Goal: Find specific page/section: Find specific page/section

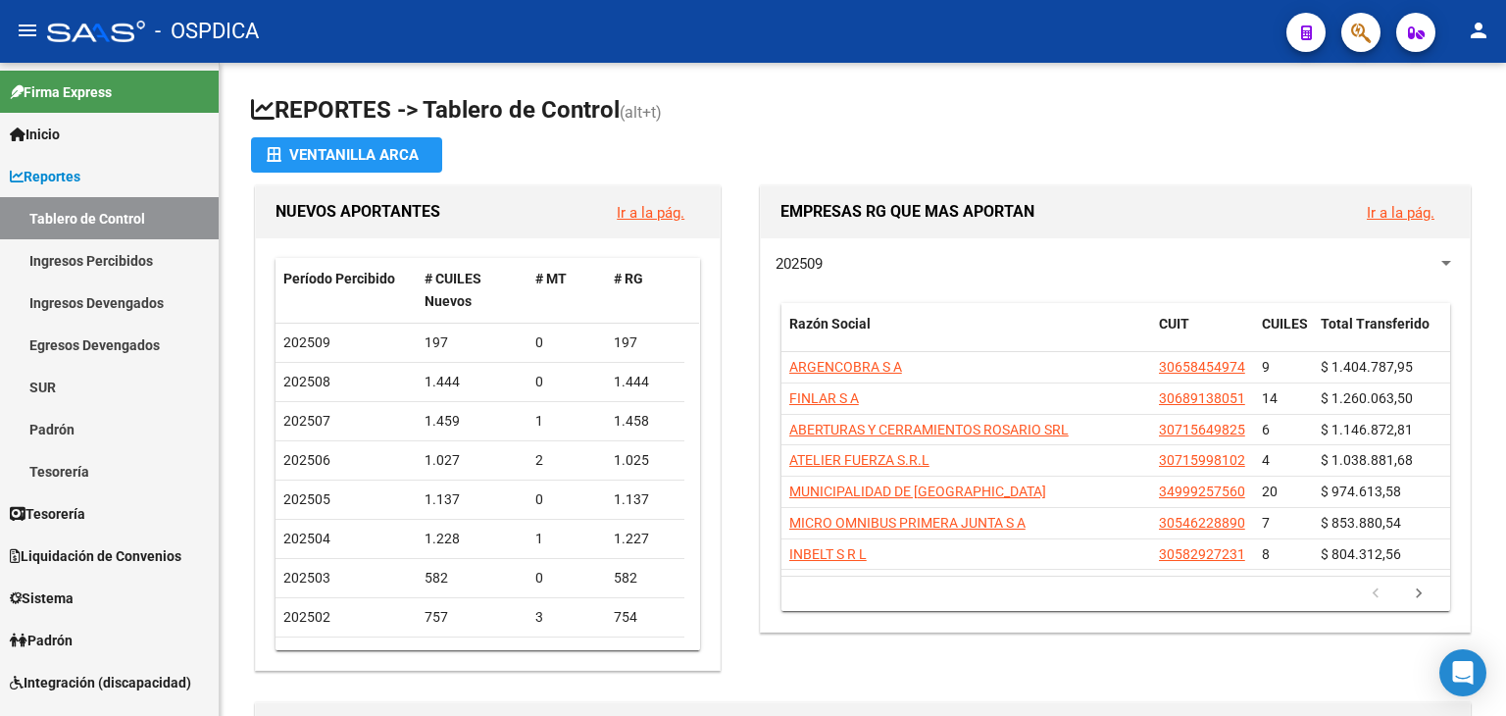
click at [1351, 26] on icon "button" at bounding box center [1361, 33] width 20 height 23
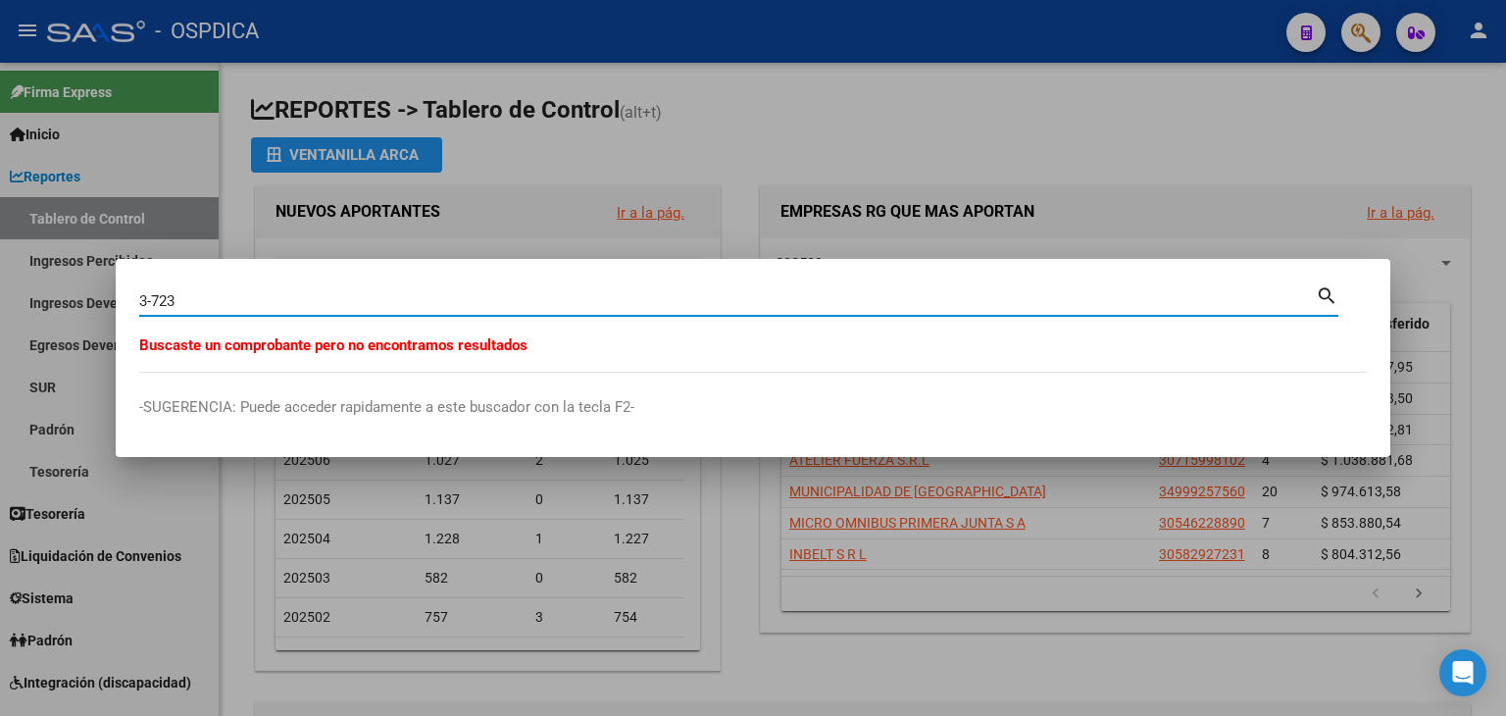
click at [142, 301] on input "3-723" at bounding box center [727, 301] width 1176 height 18
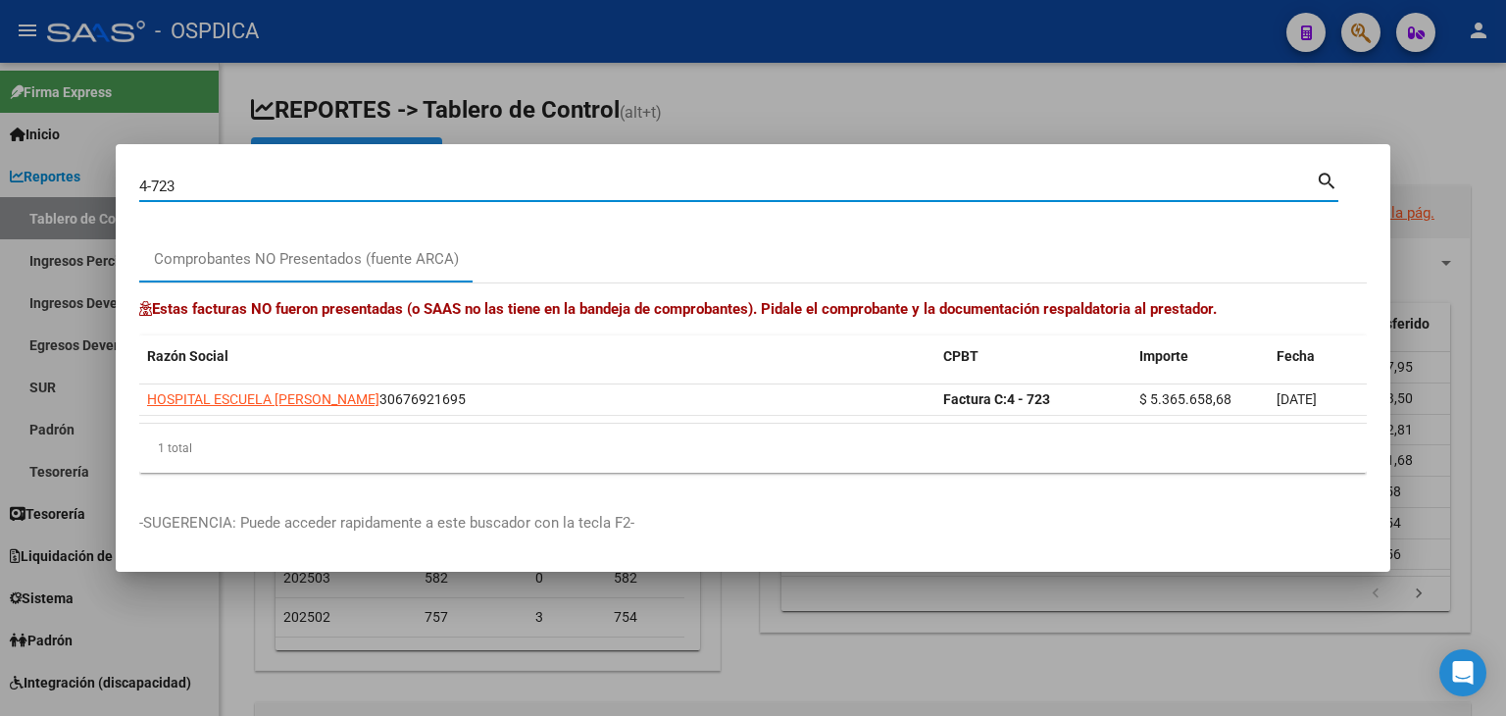
drag, startPoint x: 23, startPoint y: 185, endPoint x: 0, endPoint y: 179, distance: 23.3
click at [0, 179] on div "4-723 Buscar (apellido, dni, cuil, nro traspaso, cuit, obra social) search Comp…" at bounding box center [753, 358] width 1506 height 716
type input "4-825"
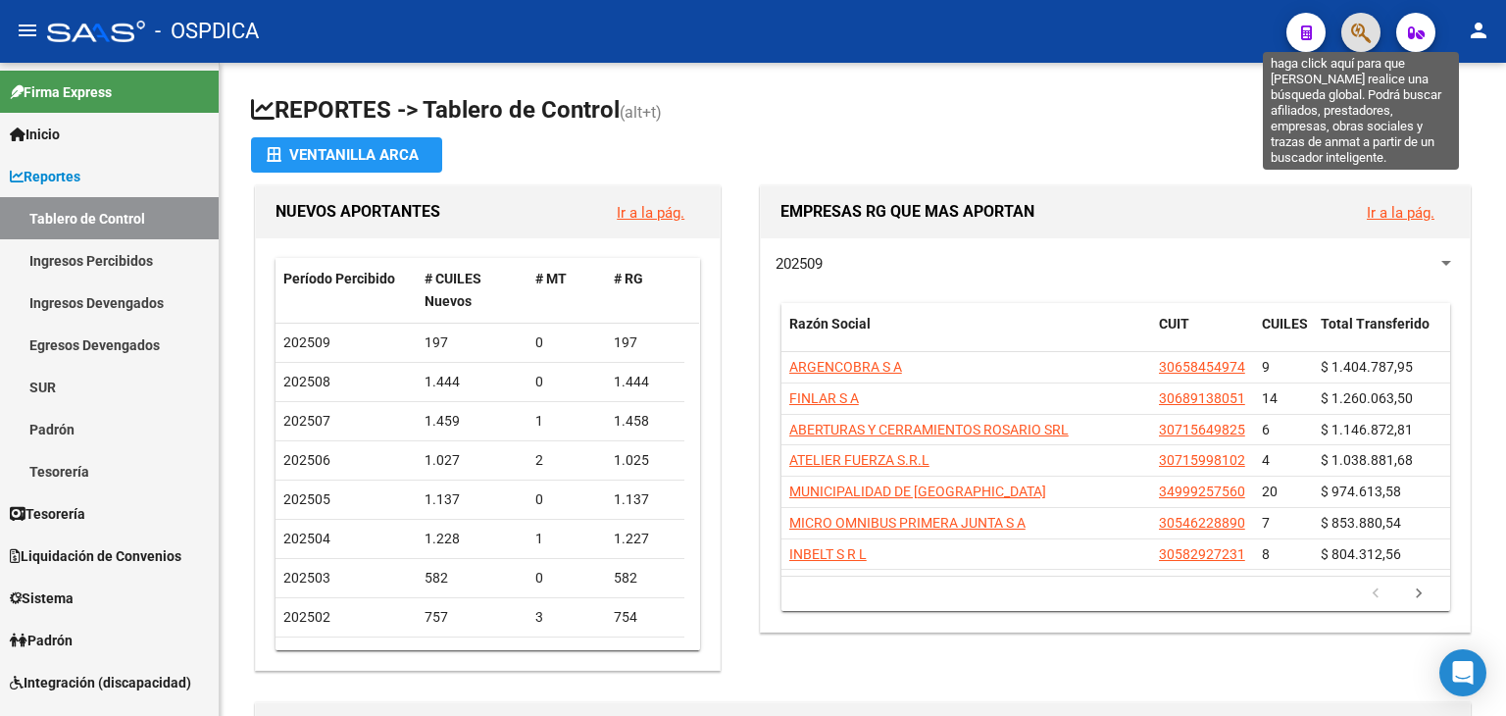
click at [1358, 46] on span "button" at bounding box center [1361, 33] width 20 height 40
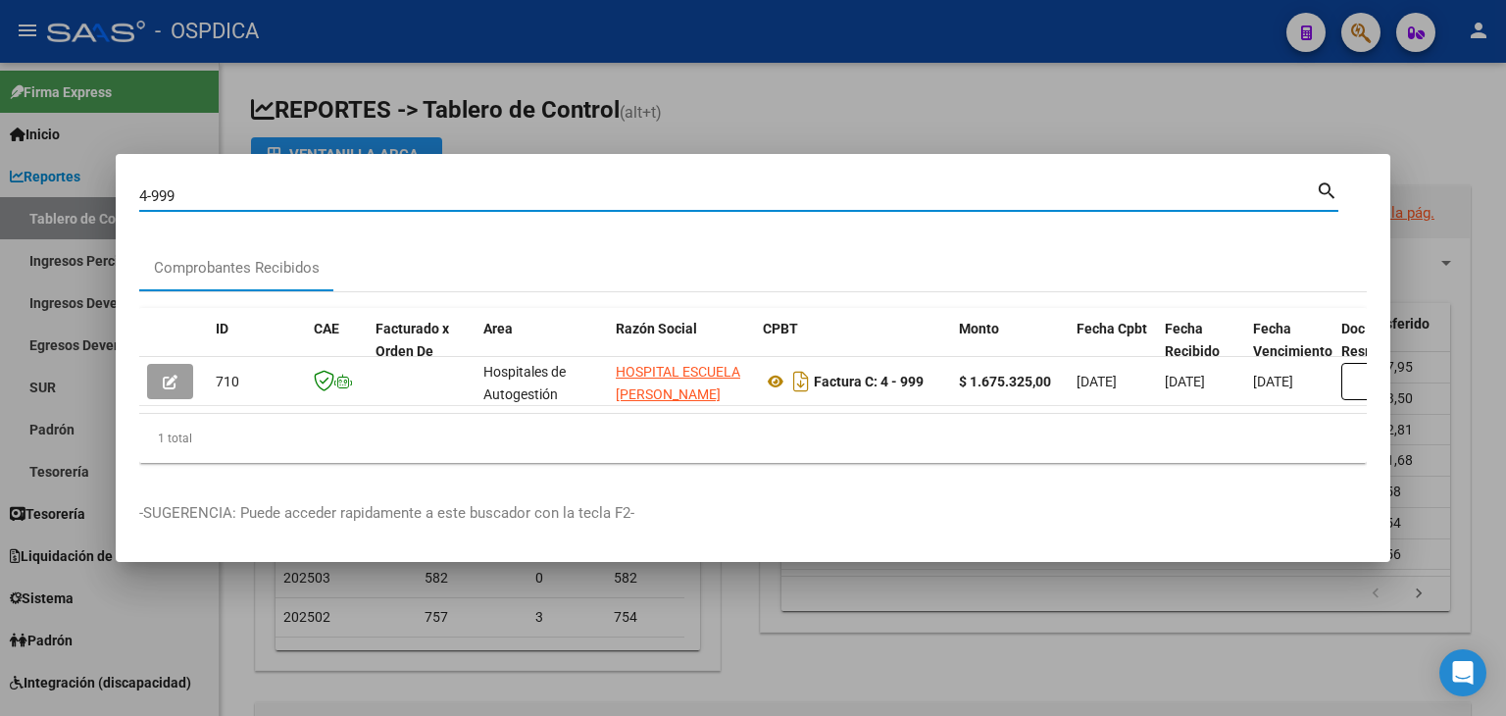
drag, startPoint x: 241, startPoint y: 193, endPoint x: 1, endPoint y: 174, distance: 241.0
click at [1, 174] on div "4-999 Buscar (apellido, dni, cuil, nro traspaso, cuit, obra social) search Comp…" at bounding box center [753, 358] width 1506 height 716
drag, startPoint x: 201, startPoint y: 181, endPoint x: 129, endPoint y: 186, distance: 71.7
click at [129, 186] on mat-dialog-content "4-629 Buscar (apellido, dni, cuil, nro traspaso, cuit, obra social) search Comp…" at bounding box center [753, 327] width 1275 height 301
type input "5"
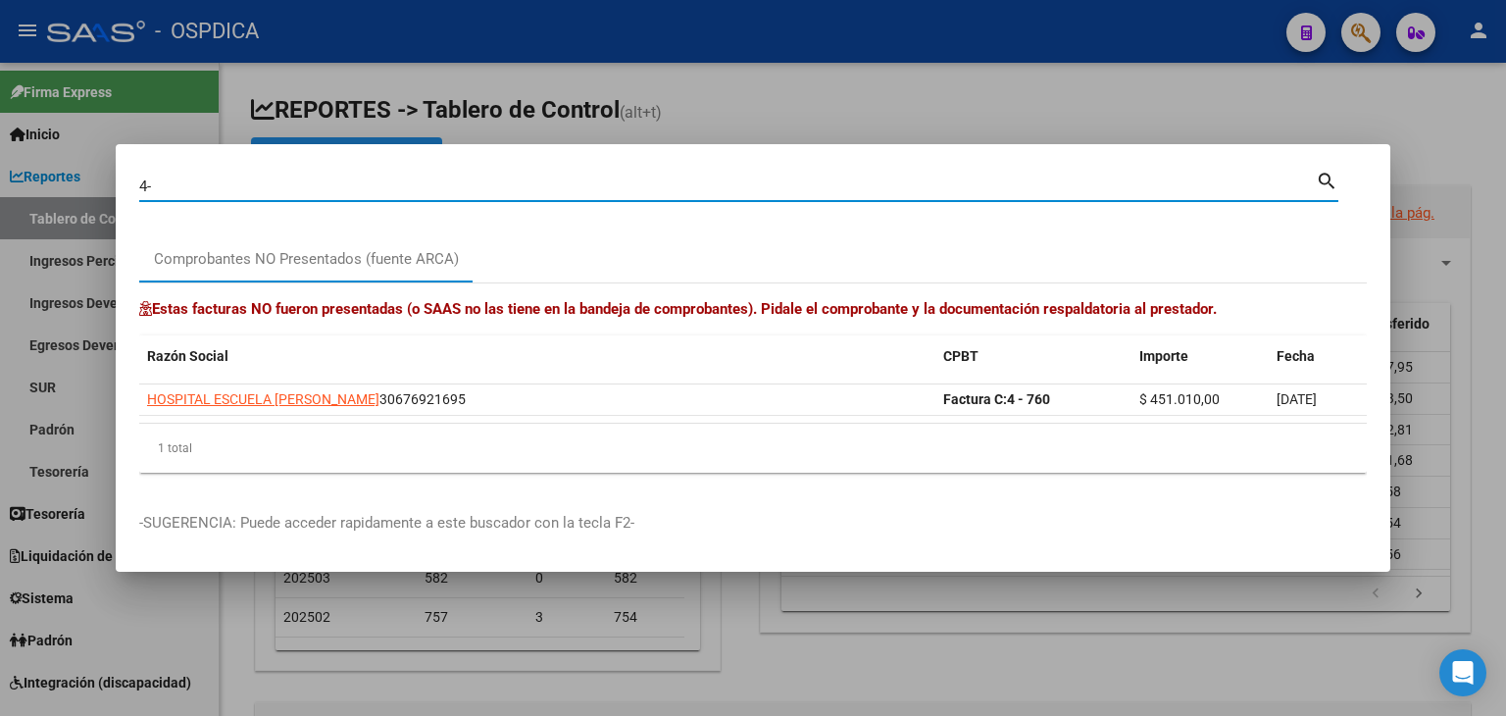
type input "4"
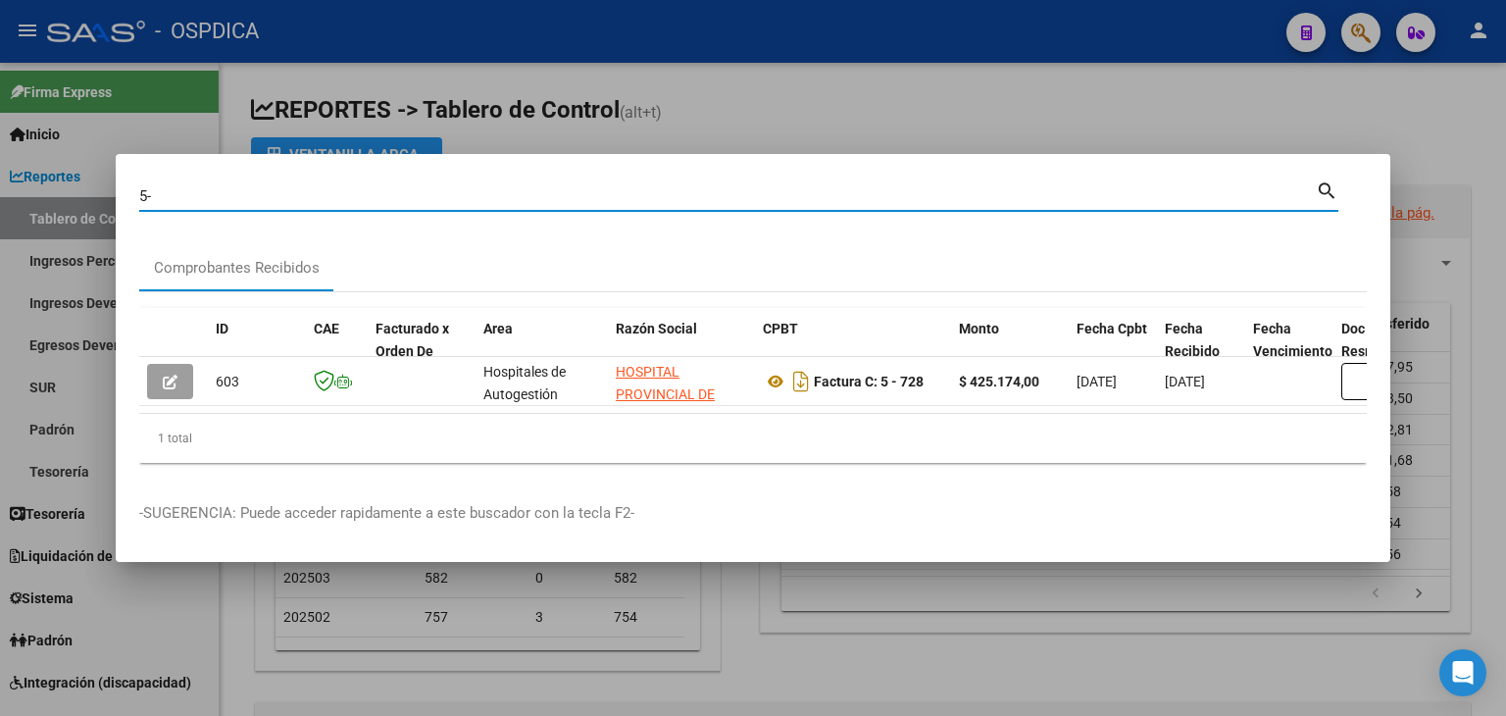
type input "5"
type input "6"
type input "5"
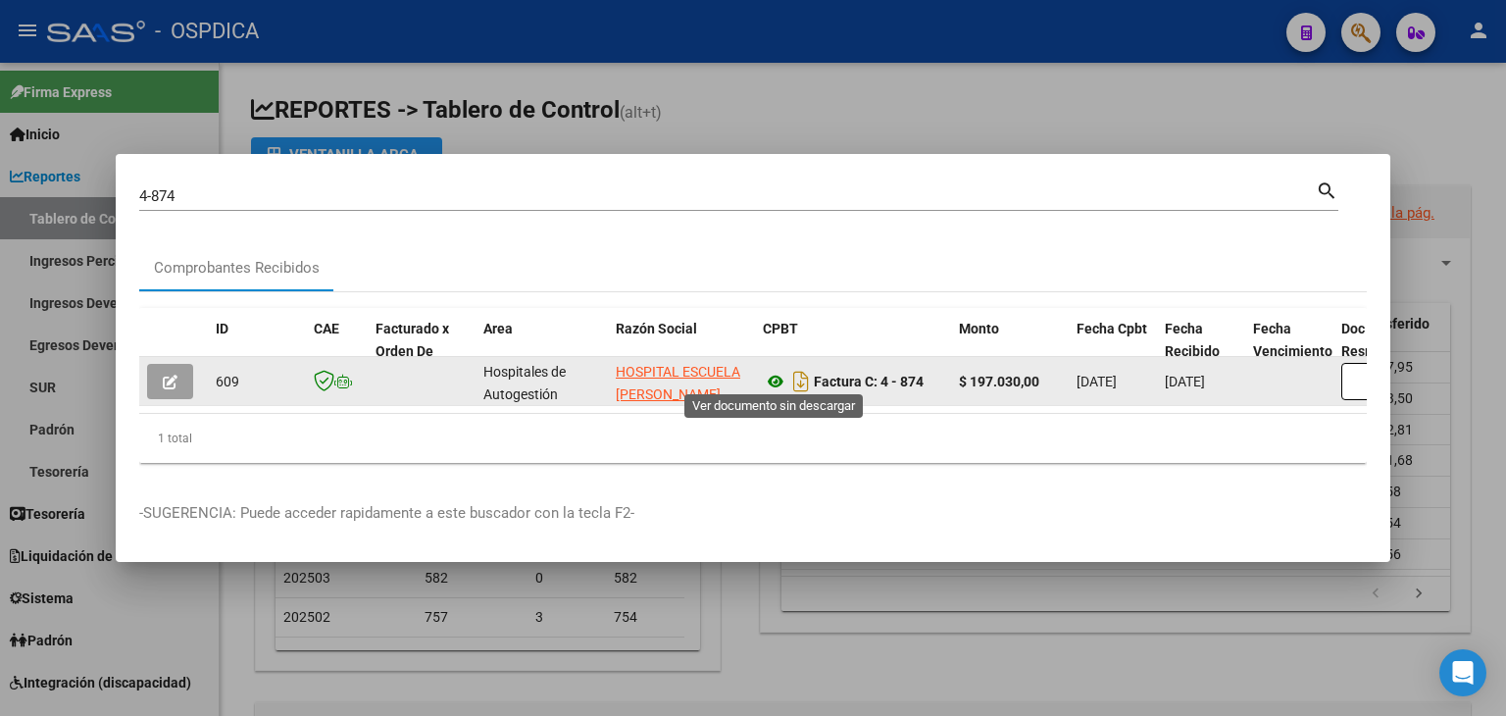
click at [775, 370] on icon at bounding box center [775, 382] width 25 height 24
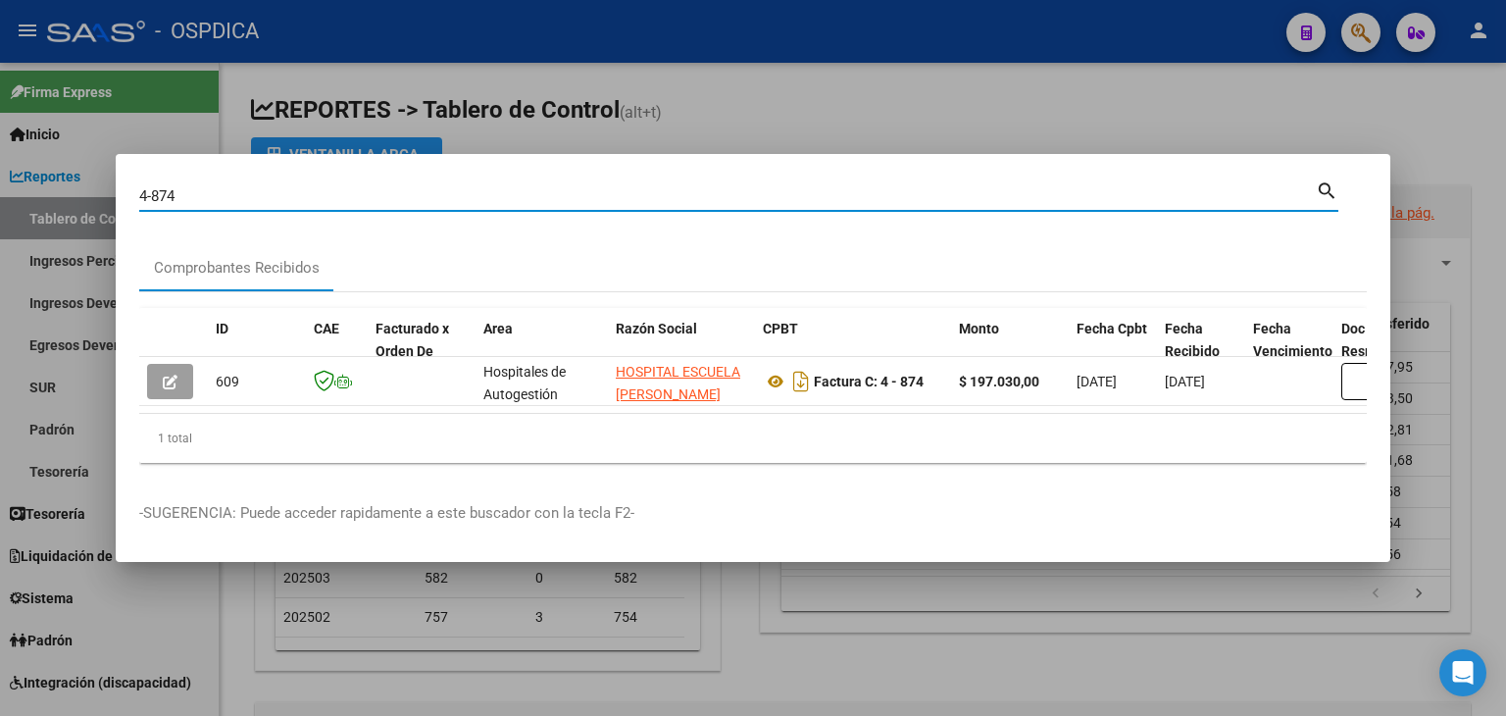
drag, startPoint x: 267, startPoint y: 190, endPoint x: 33, endPoint y: 187, distance: 233.4
click at [40, 191] on div "4-874 Buscar (apellido, dni, cuil, nro traspaso, cuit, obra social) search Comp…" at bounding box center [753, 358] width 1506 height 716
type input "4"
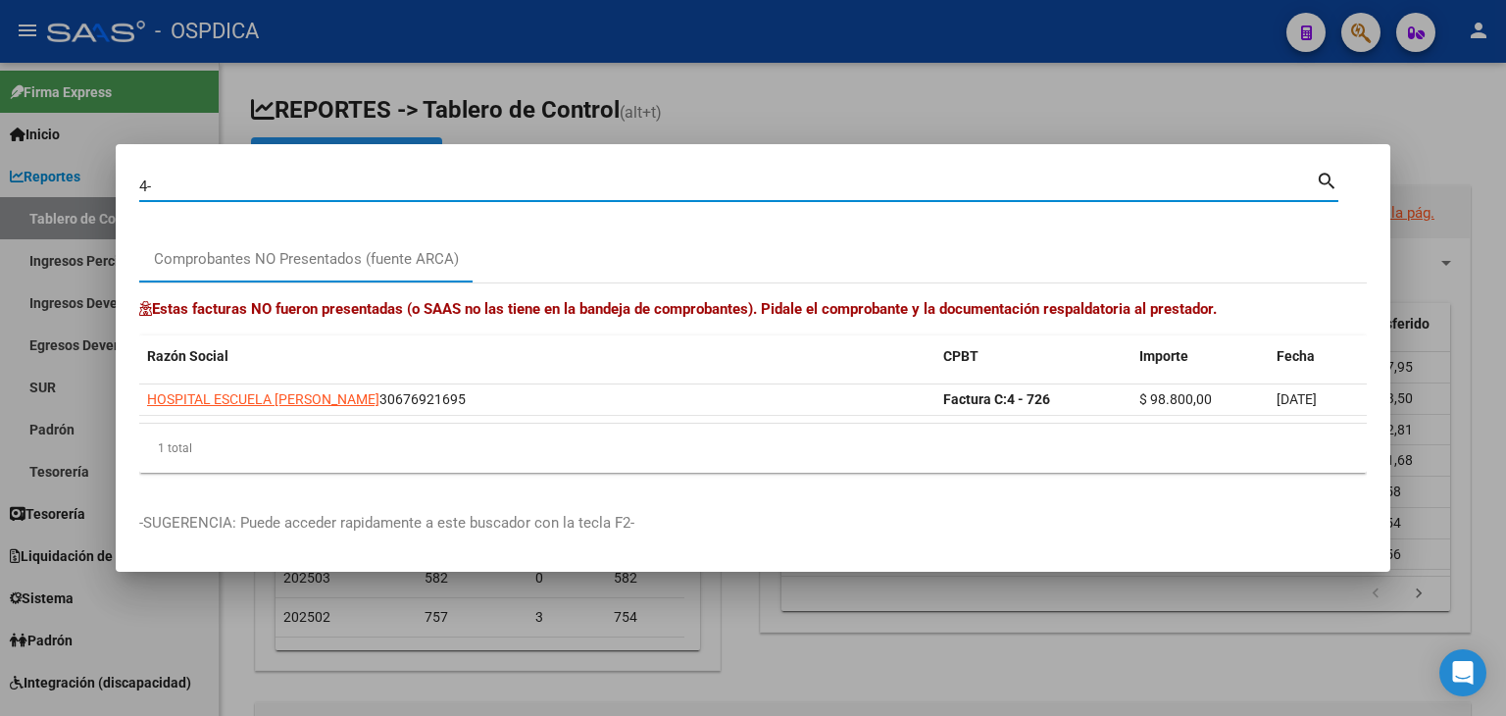
type input "4"
type input "5"
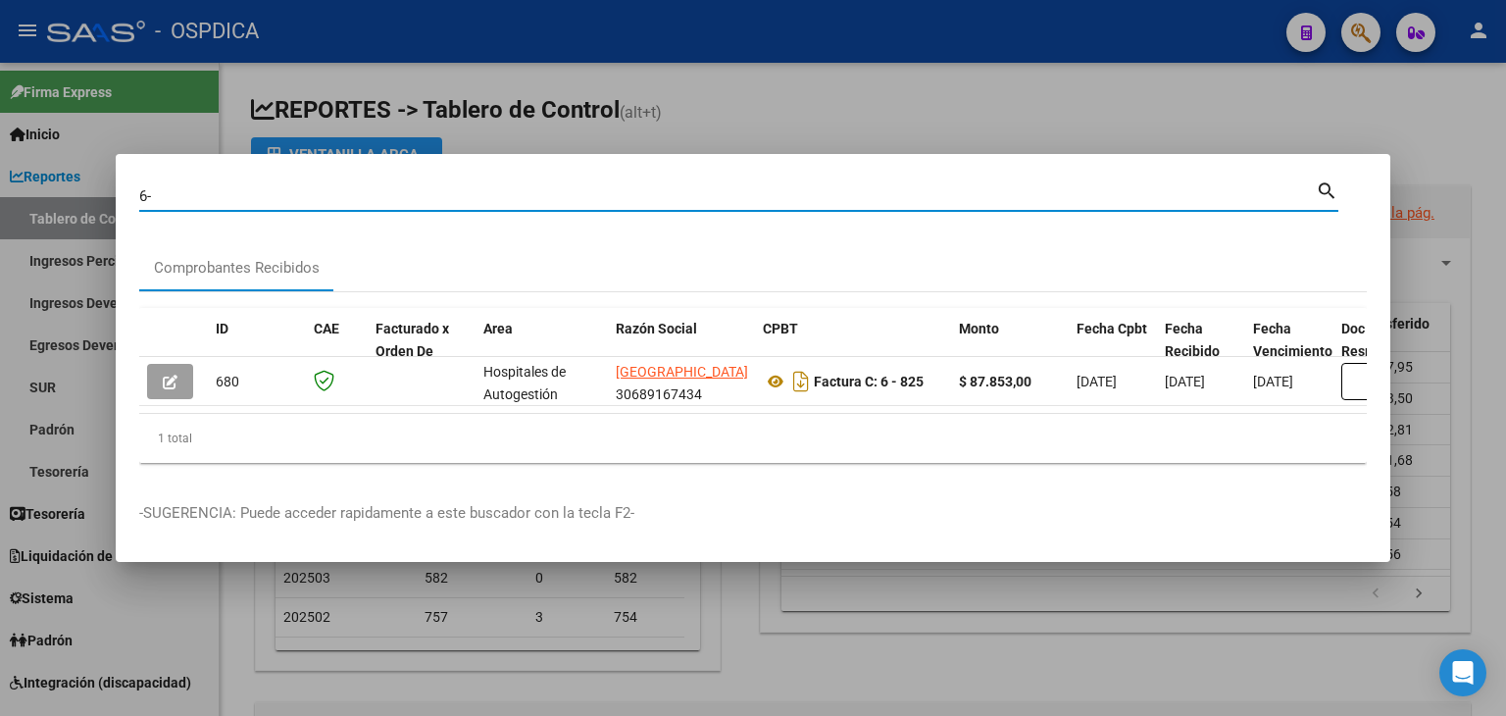
type input "6"
type input "5"
type input "4"
type input "5-1390"
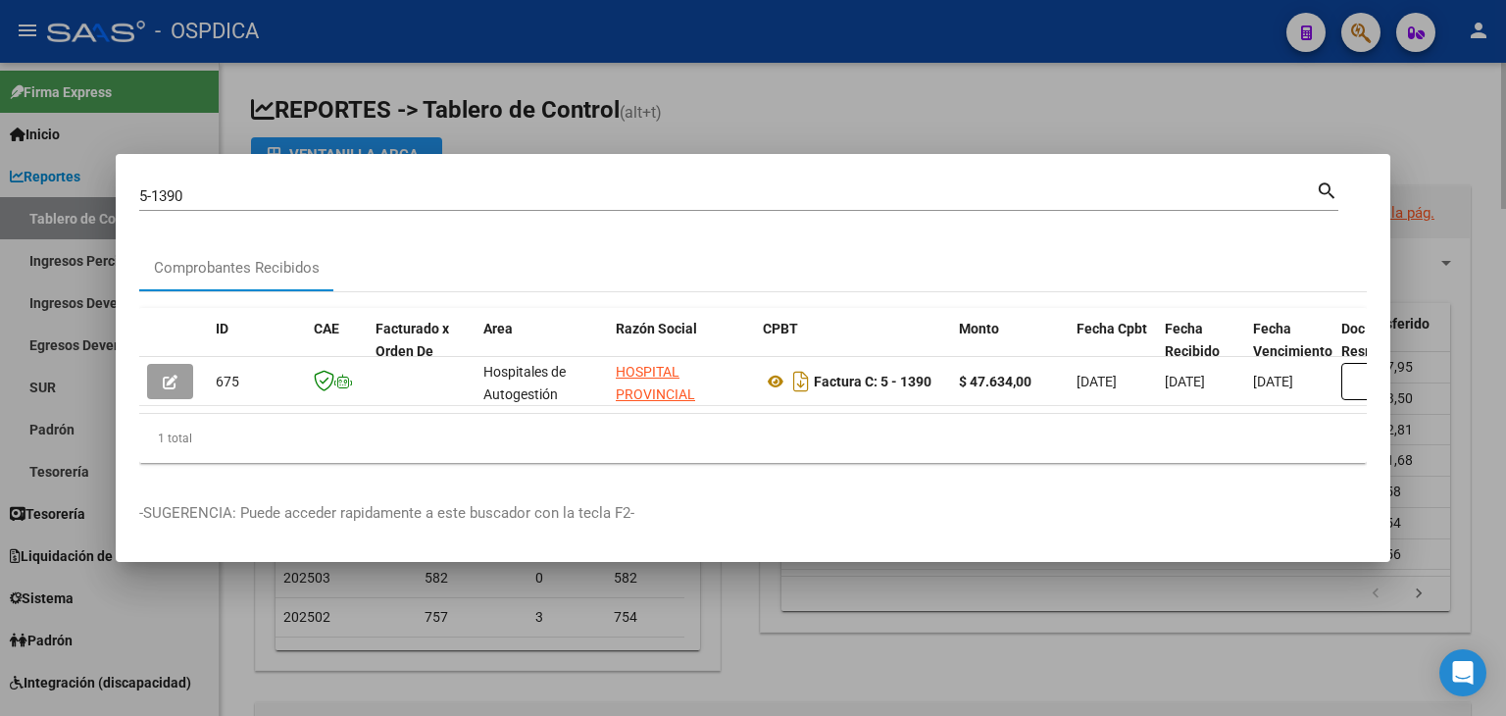
drag, startPoint x: 1505, startPoint y: 531, endPoint x: 1488, endPoint y: 517, distance: 22.2
click at [1505, 531] on div at bounding box center [753, 358] width 1506 height 716
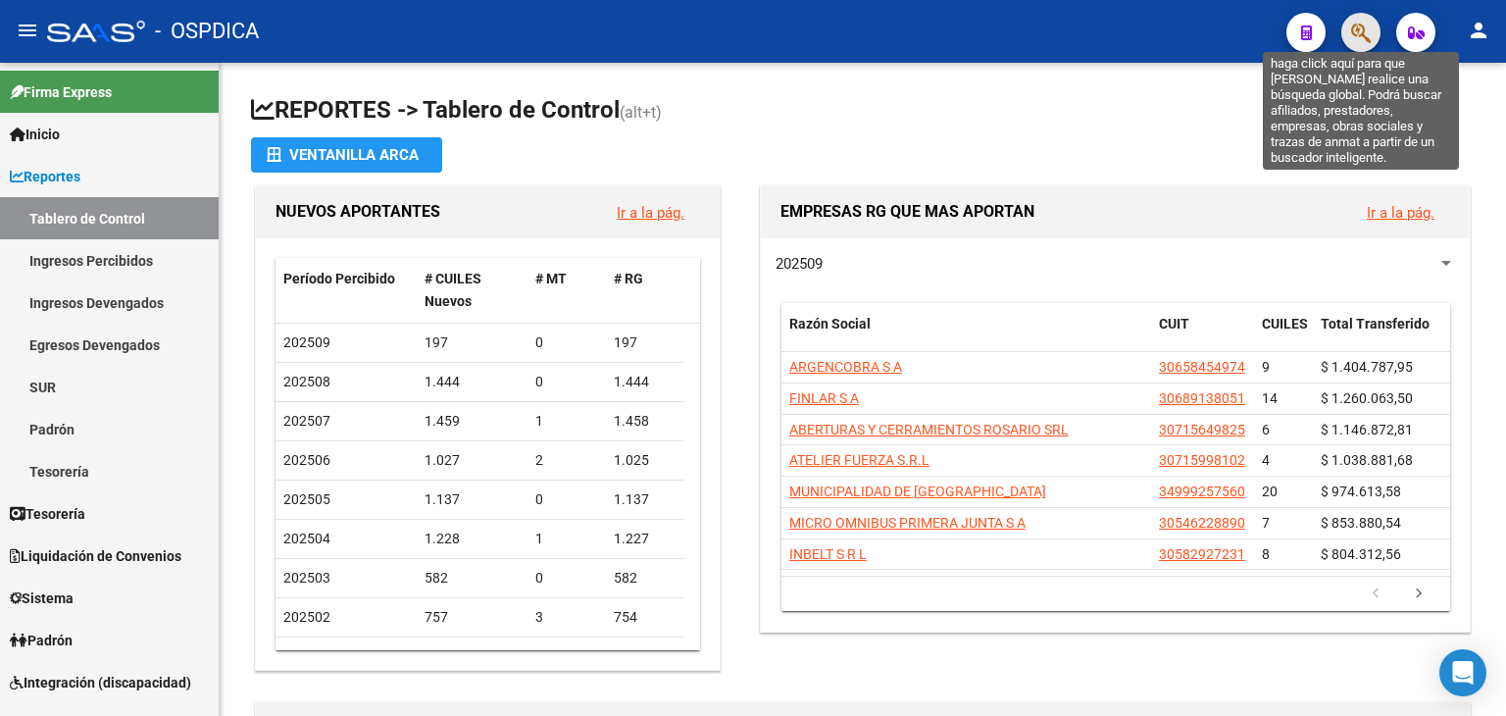
click at [1359, 31] on icon "button" at bounding box center [1361, 33] width 20 height 23
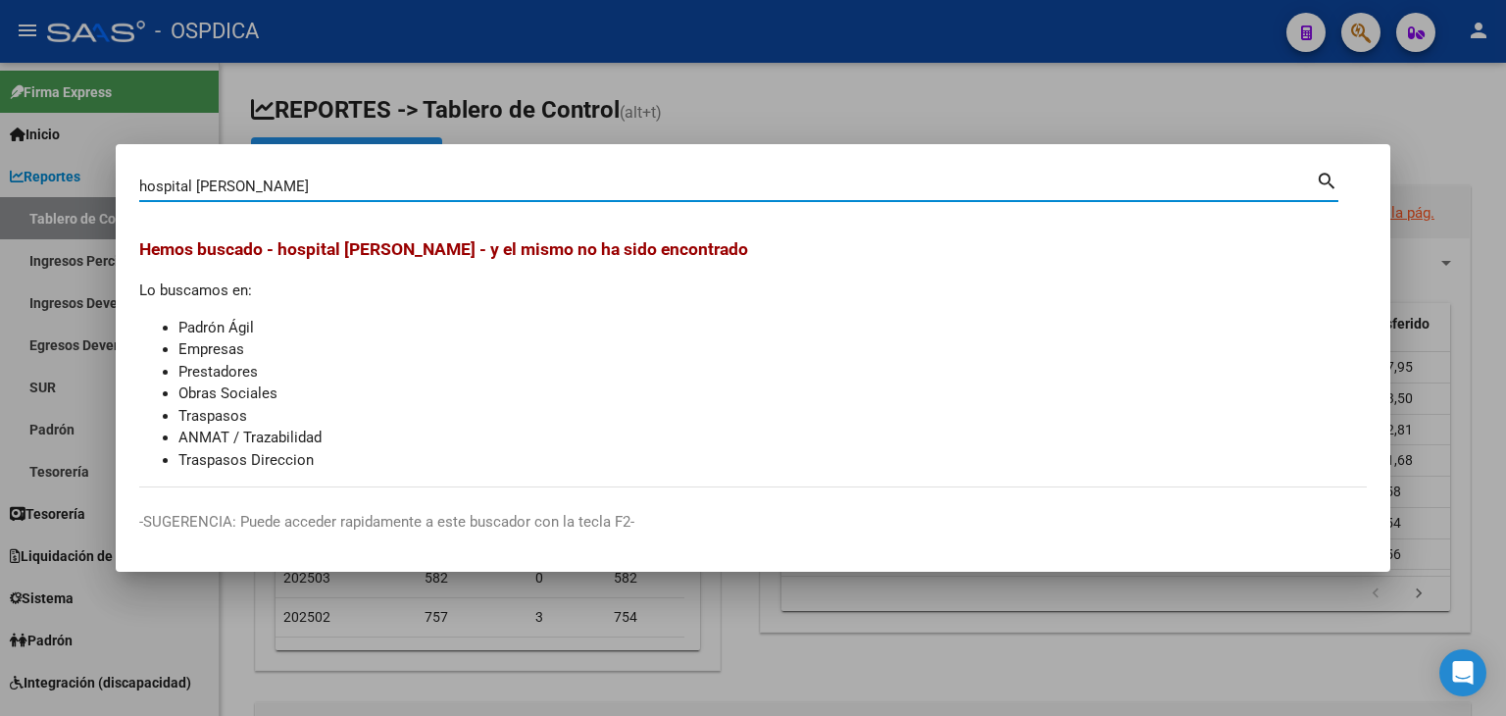
drag, startPoint x: 195, startPoint y: 188, endPoint x: 0, endPoint y: 180, distance: 195.3
click at [0, 180] on div "hospital [PERSON_NAME] (apellido, dni, cuil, nro traspaso, cuit, obra social) s…" at bounding box center [753, 358] width 1506 height 716
type input "[PERSON_NAME]"
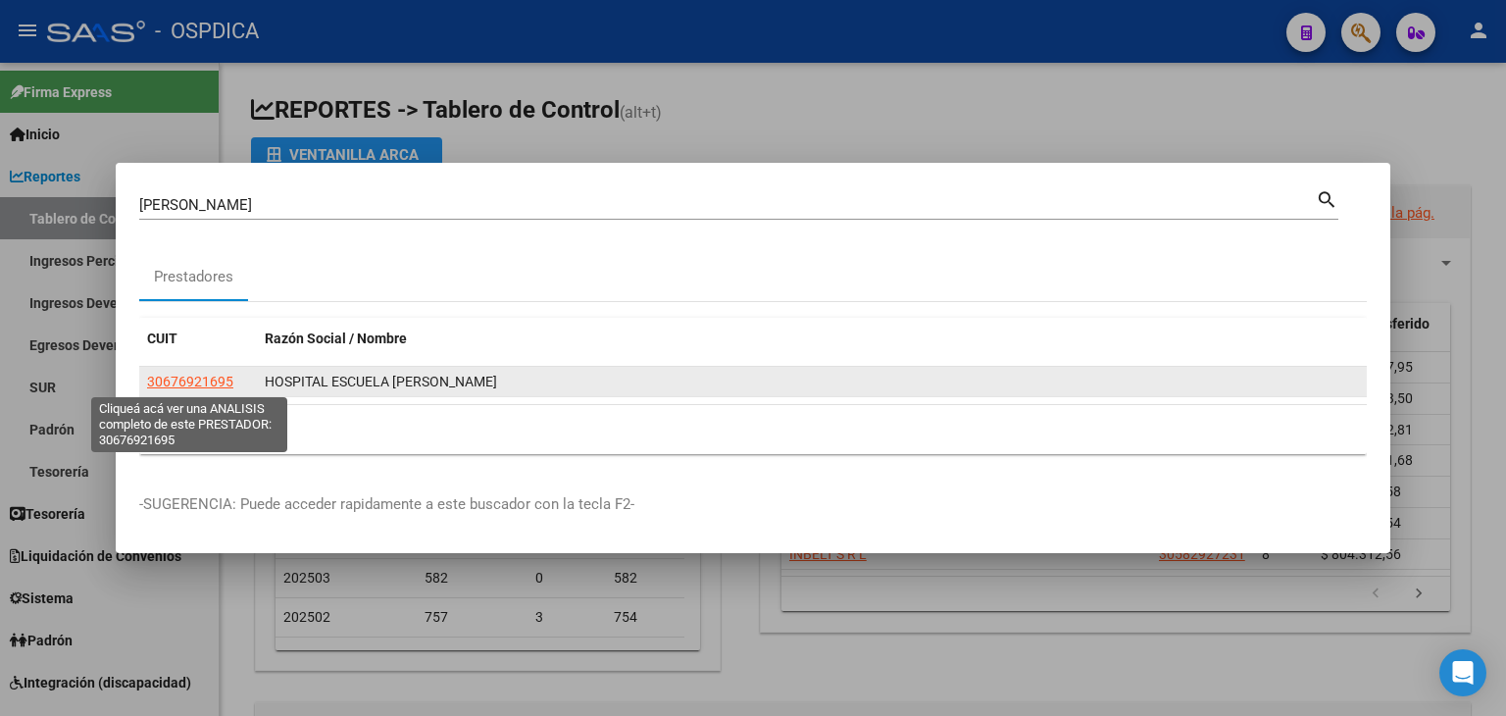
click at [203, 385] on span "30676921695" at bounding box center [190, 382] width 86 height 16
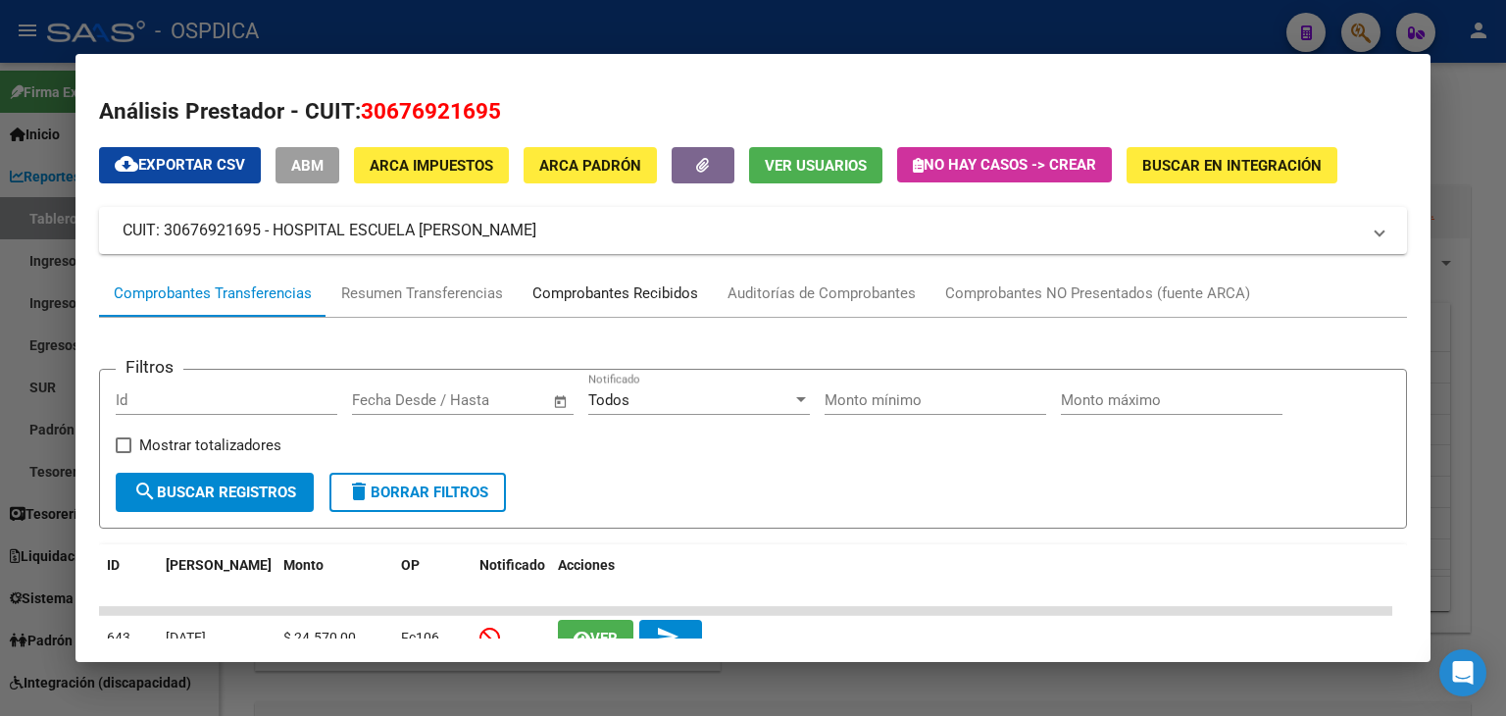
click at [606, 295] on div "Comprobantes Recibidos" at bounding box center [615, 293] width 166 height 23
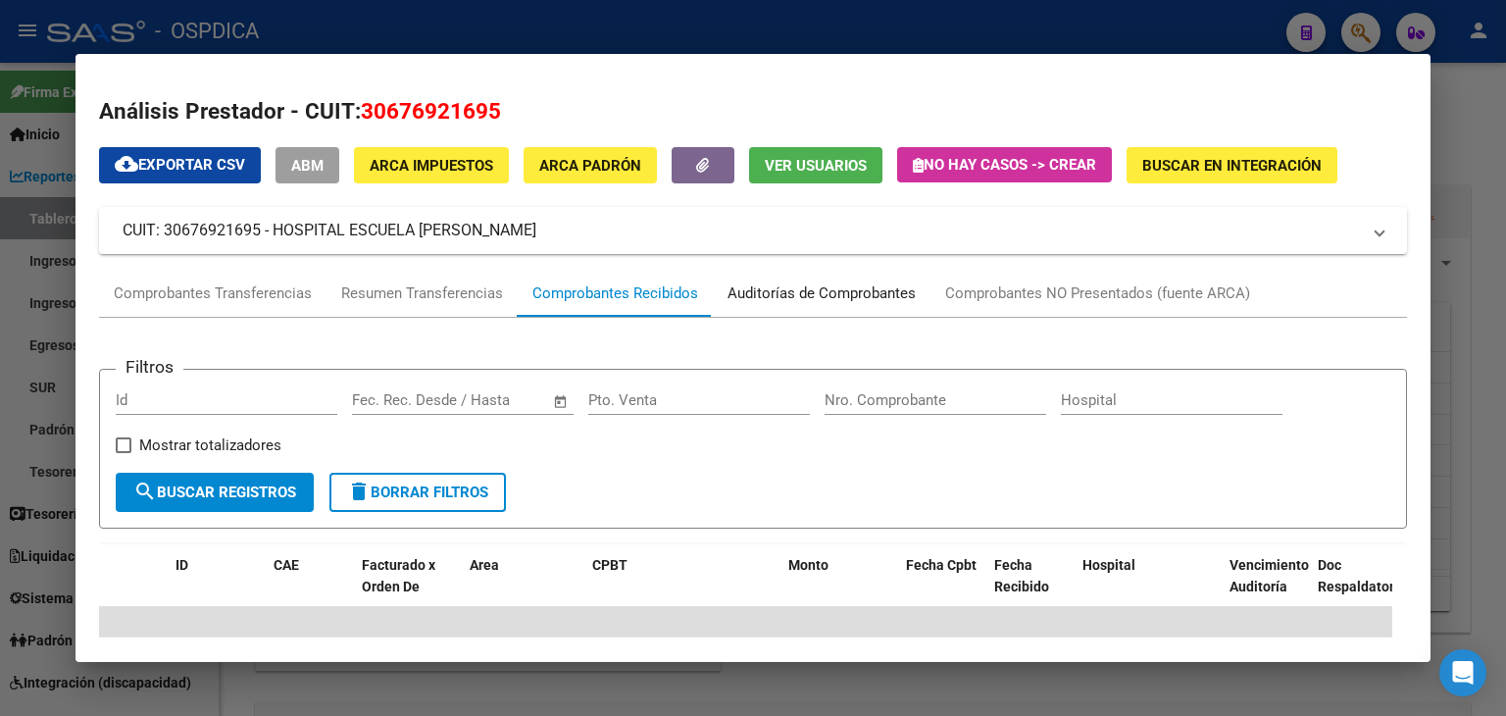
click at [859, 294] on div "Auditorías de Comprobantes" at bounding box center [821, 293] width 188 height 23
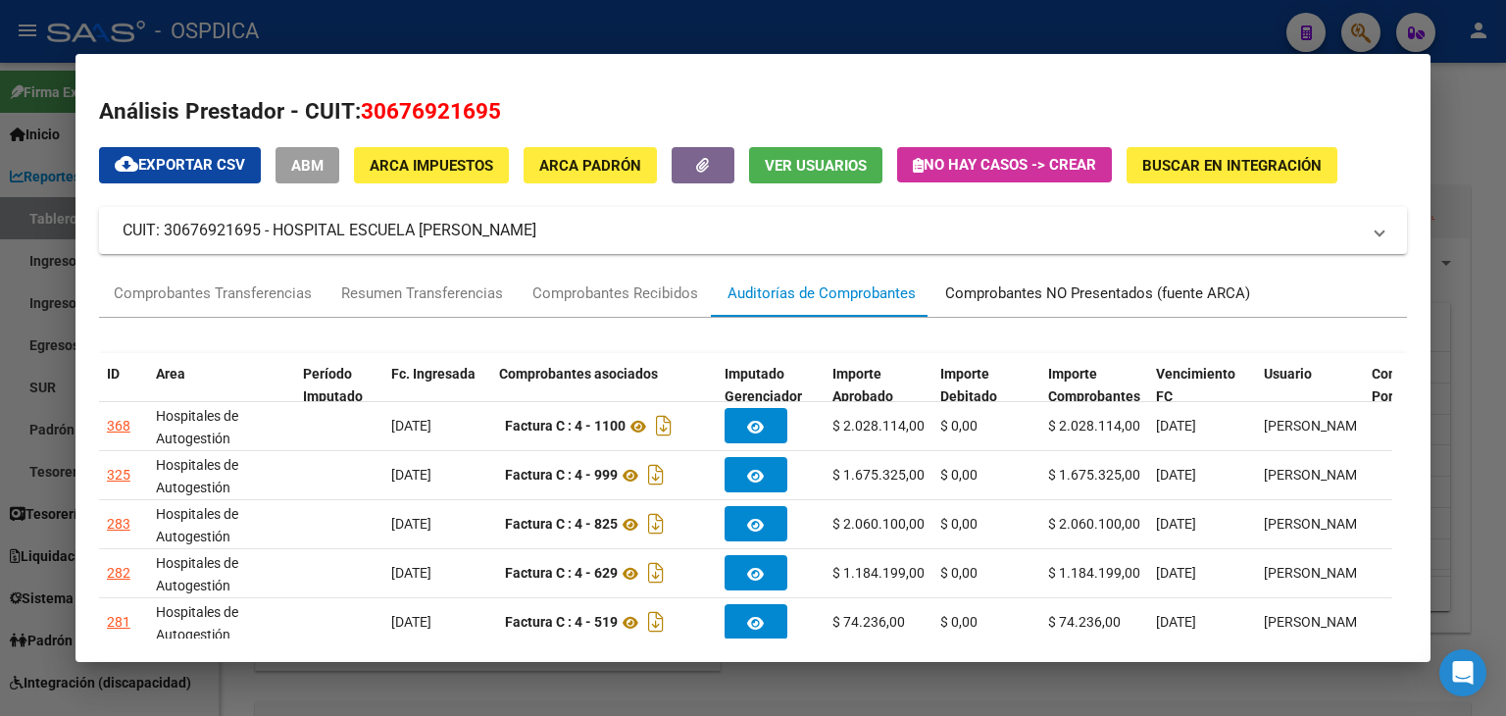
click at [1079, 295] on div "Comprobantes NO Presentados (fuente ARCA)" at bounding box center [1097, 293] width 305 height 23
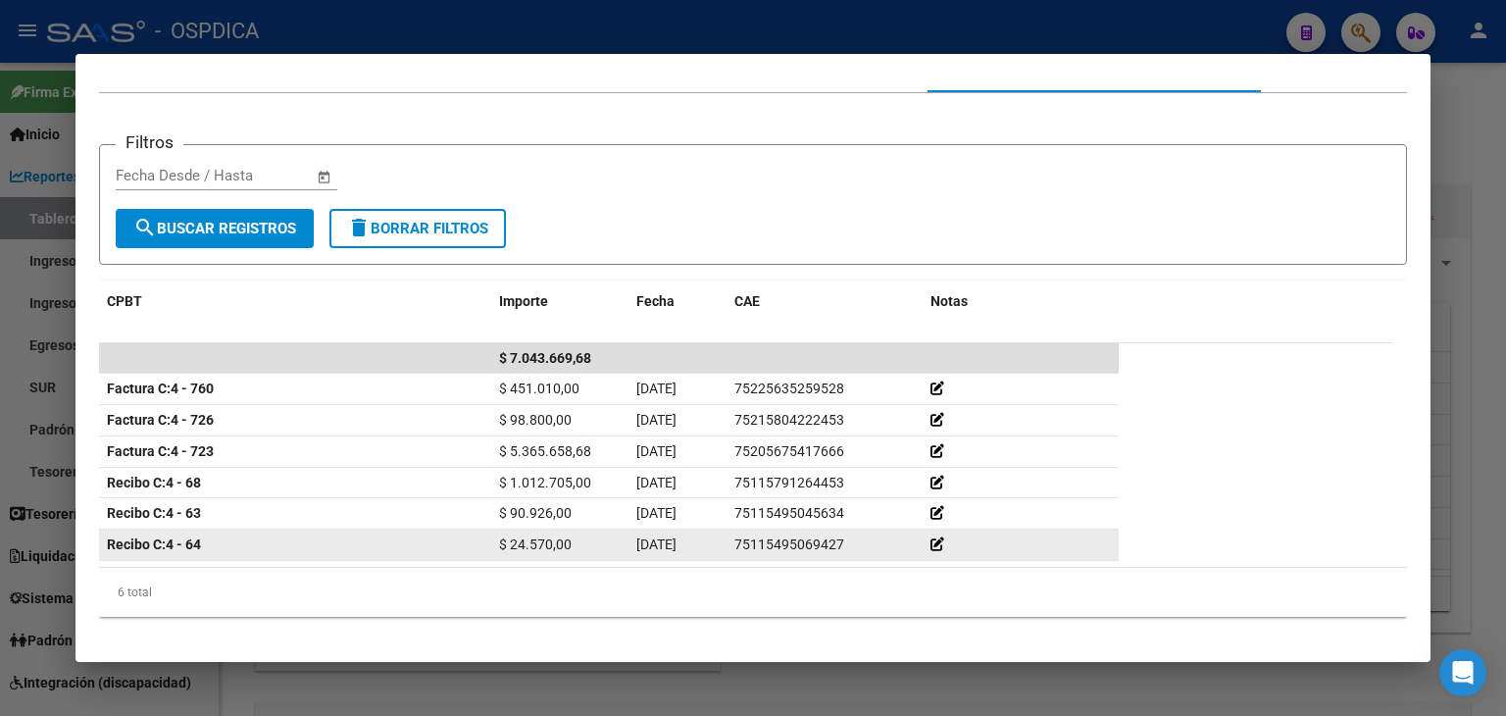
scroll to position [238, 0]
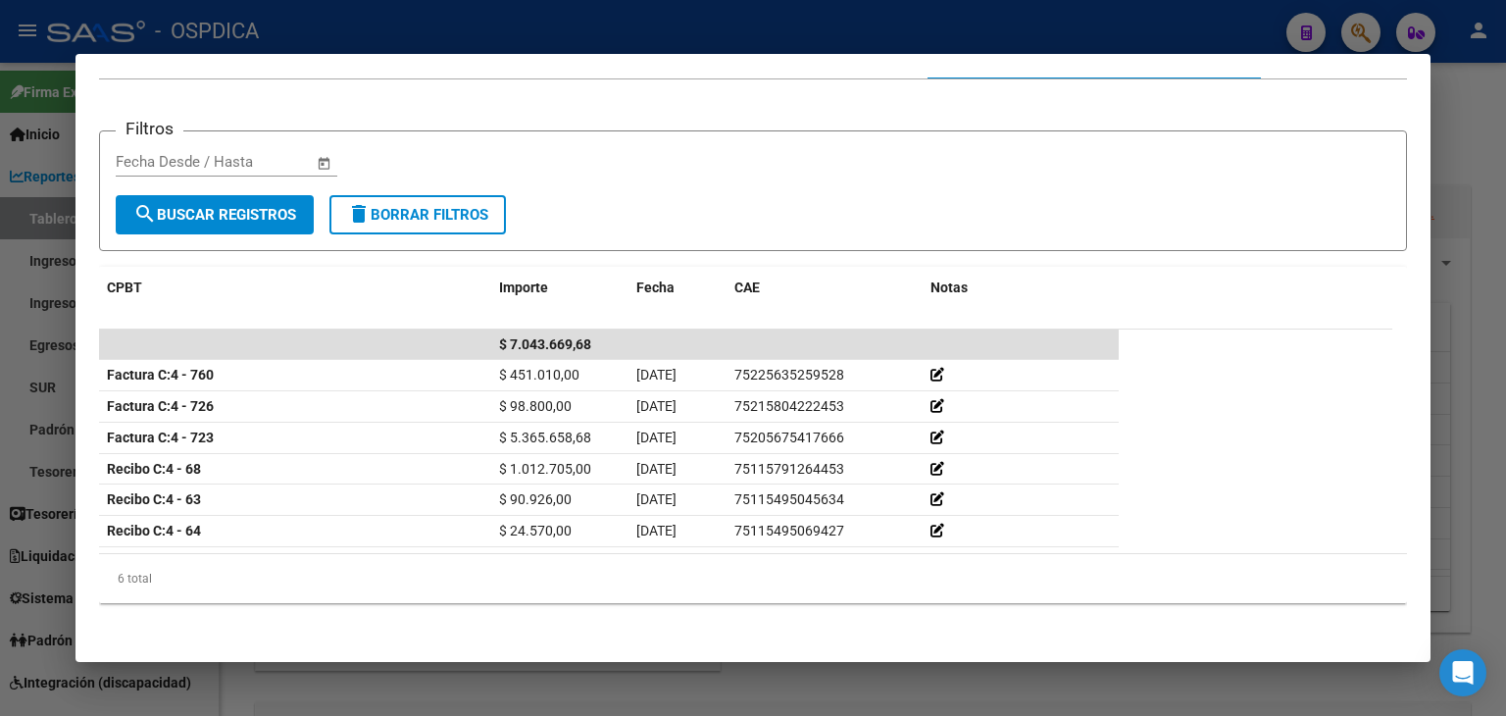
drag, startPoint x: 1442, startPoint y: 118, endPoint x: 1388, endPoint y: 114, distance: 54.1
click at [1445, 118] on div at bounding box center [753, 358] width 1506 height 716
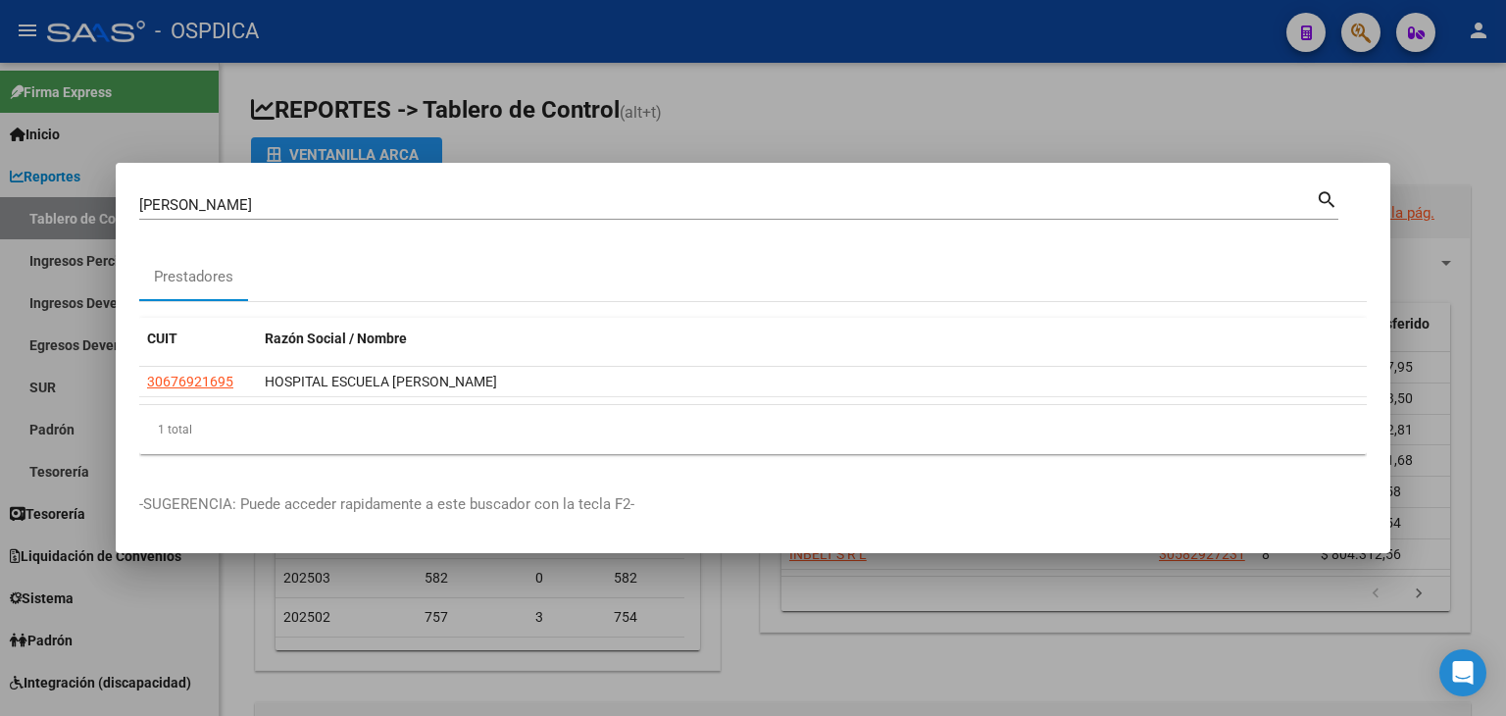
click at [758, 130] on div at bounding box center [753, 358] width 1506 height 716
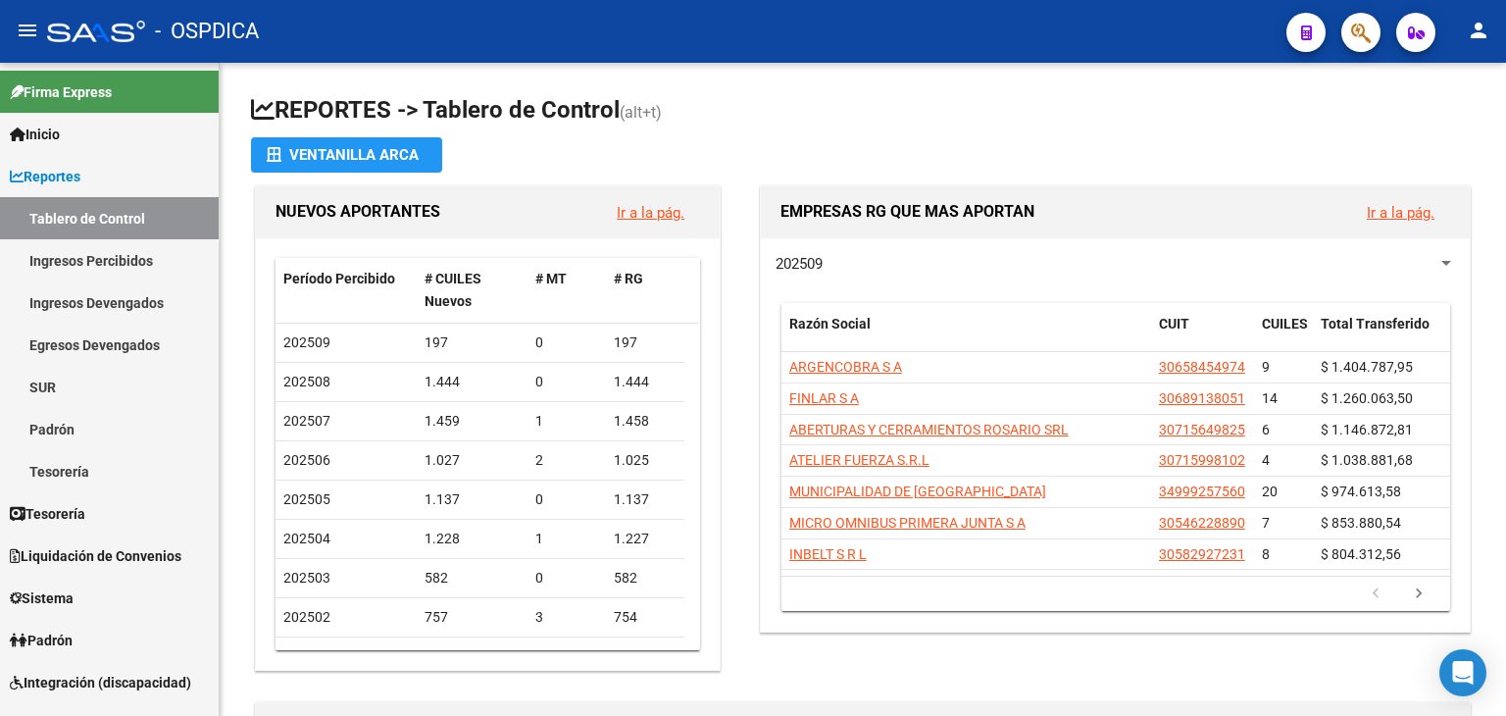
click at [1354, 28] on button "button" at bounding box center [1360, 32] width 39 height 39
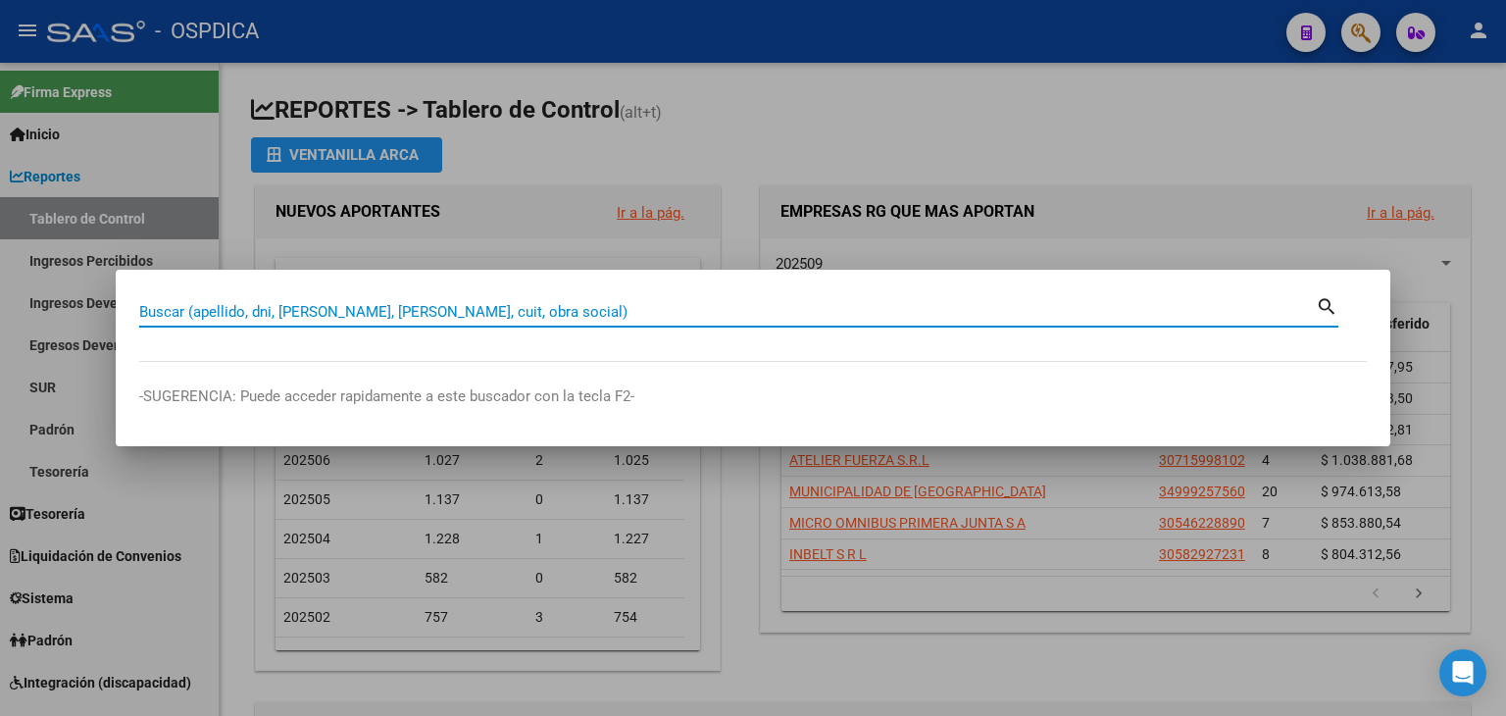
paste input "23322958579"
type input "23322958579"
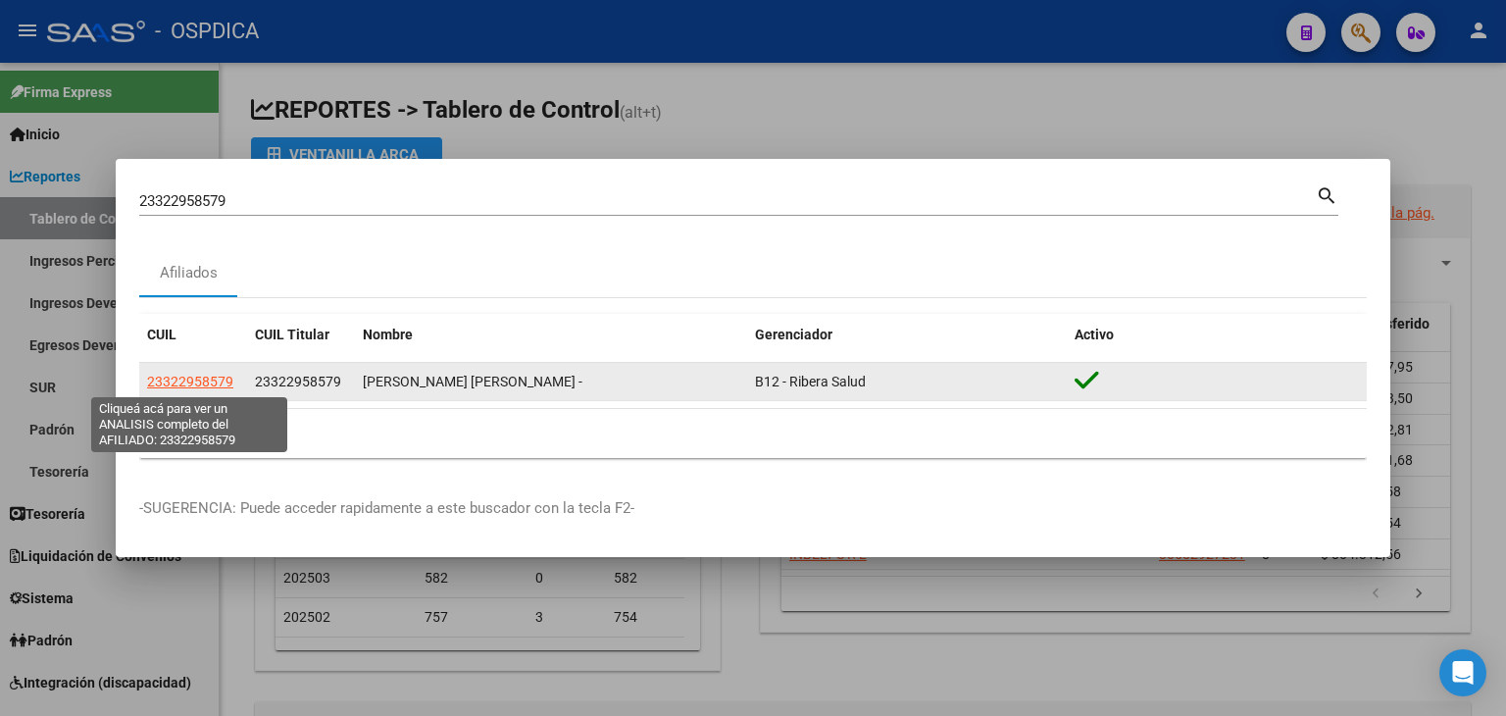
click at [164, 380] on span "23322958579" at bounding box center [190, 382] width 86 height 16
type textarea "23322958579"
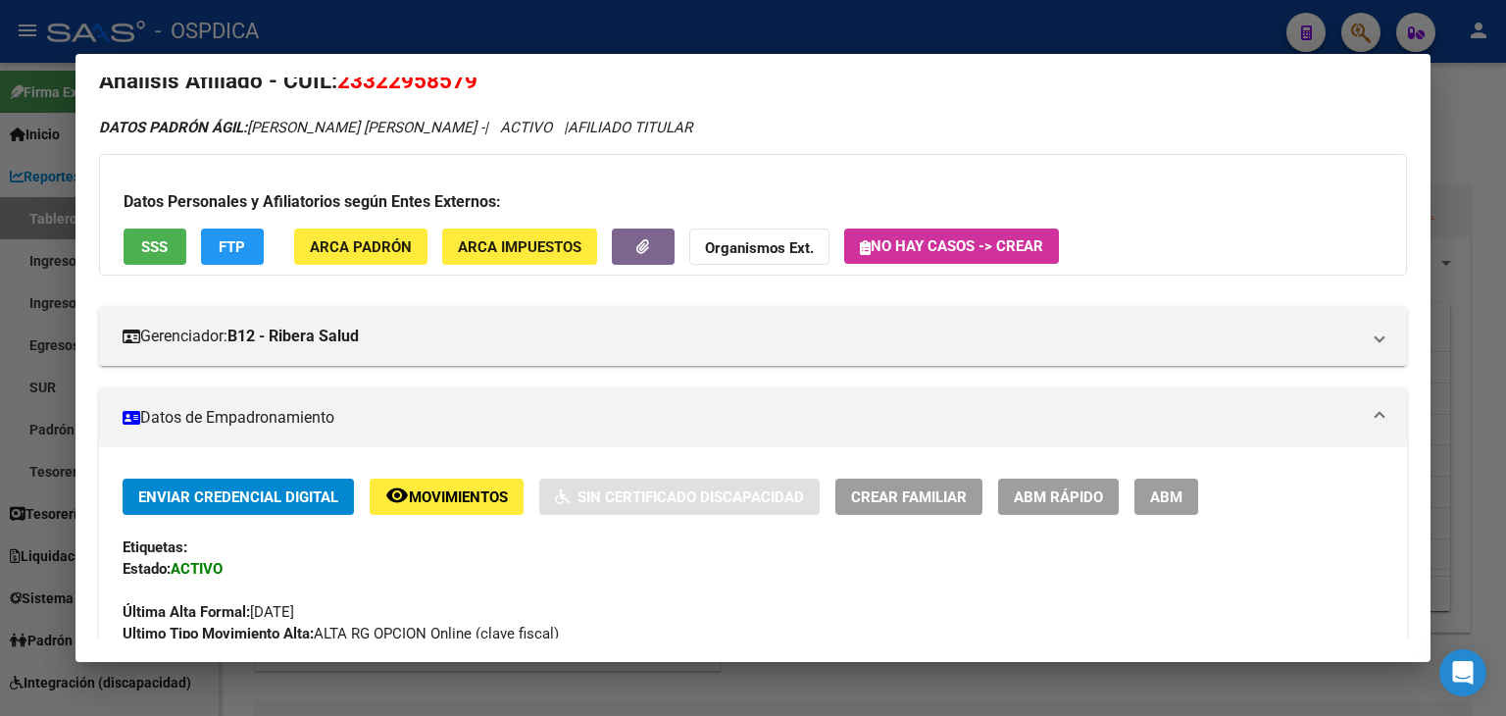
scroll to position [0, 0]
